Goal: Task Accomplishment & Management: Complete application form

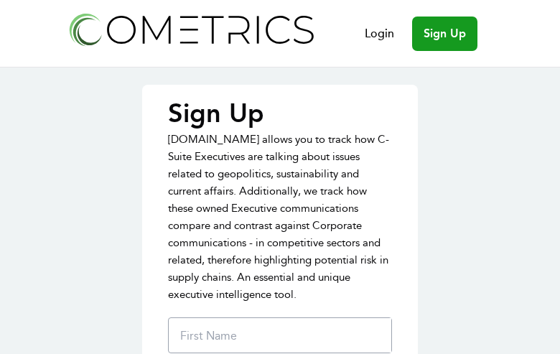
type input "fLHbOwwiIQPiwe"
type input "vxbhfMURVjHh"
type input "jackiferry@gmail.com"
